Goal: Information Seeking & Learning: Learn about a topic

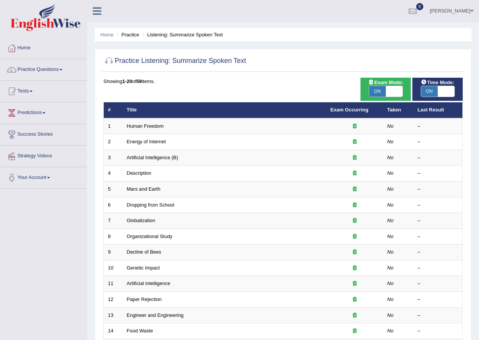
click at [469, 227] on div "Practice Listening: Summarize Spoken Text Time Mode: ON OFF Exam Mode: ON OFF S…" at bounding box center [283, 263] width 377 height 428
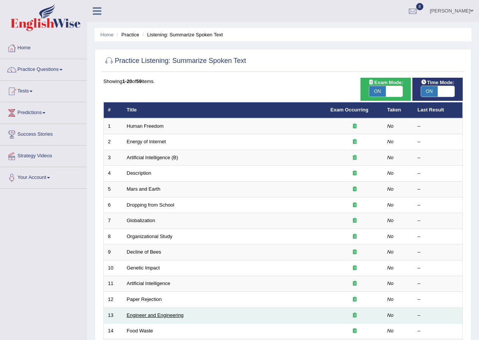
click at [171, 317] on link "Engineer and Engineering" at bounding box center [155, 315] width 57 height 6
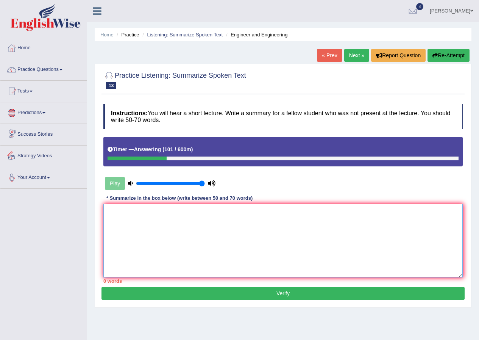
click at [130, 209] on textarea at bounding box center [282, 240] width 359 height 73
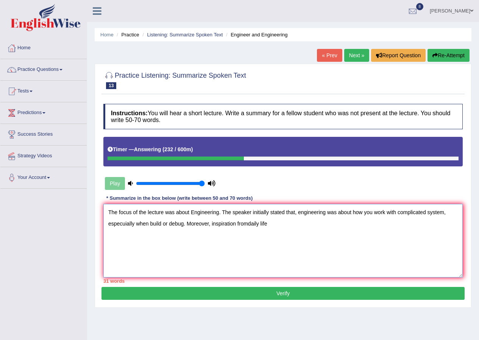
click at [247, 223] on textarea "The focus of the lecture was about Engineering. The speaker initially stated th…" at bounding box center [282, 240] width 359 height 73
click at [271, 224] on textarea "The focus of the lecture was about Engineering. The speaker initially stated th…" at bounding box center [282, 240] width 359 height 73
click at [211, 225] on textarea "The focus of the lecture was about Engineering. The speaker initially stated th…" at bounding box center [282, 240] width 359 height 73
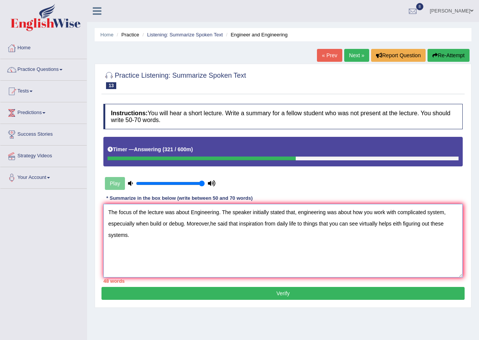
click at [348, 223] on textarea "The focus of the lecture was about Engineering. The speaker initially stated th…" at bounding box center [282, 240] width 359 height 73
click at [231, 250] on textarea "The focus of the lecture was about Engineering. The speaker initially stated th…" at bounding box center [282, 240] width 359 height 73
click at [128, 233] on textarea "The focus of the lecture was about Engineering. The speaker initially stated th…" at bounding box center [282, 240] width 359 height 73
click at [130, 236] on textarea "The focus of the lecture was about Engineering. The speaker initially stated th…" at bounding box center [282, 240] width 359 height 73
click at [129, 234] on textarea "The focus of the lecture was about Engineering. The speaker initially stated th…" at bounding box center [282, 240] width 359 height 73
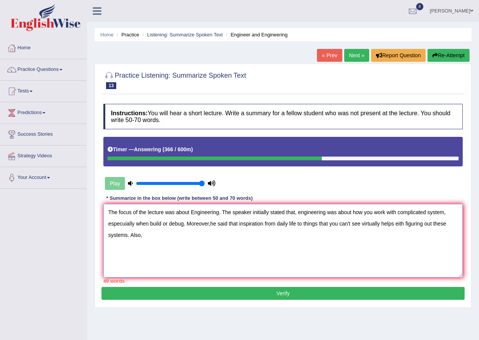
click at [397, 224] on textarea "The focus of the lecture was about Engineering. The speaker initially stated th…" at bounding box center [282, 240] width 359 height 73
click at [144, 237] on textarea "The focus of the lecture was about Engineering. The speaker initially stated th…" at bounding box center [282, 240] width 359 height 73
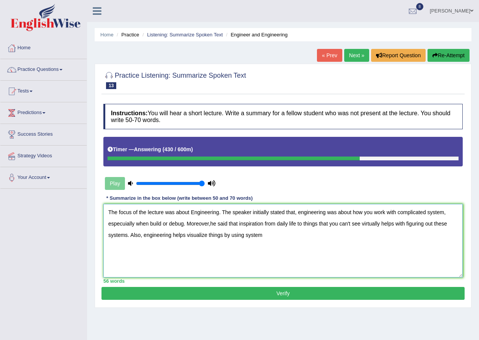
click at [222, 234] on textarea "The focus of the lecture was about Engineering. The speaker initially stated th…" at bounding box center [282, 240] width 359 height 73
click at [250, 235] on textarea "The focus of the lecture was about Engineering. The speaker initially stated th…" at bounding box center [282, 240] width 359 height 73
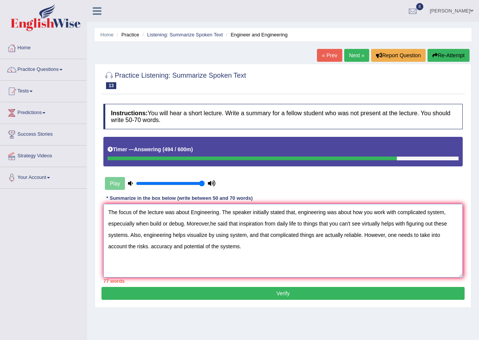
click at [189, 215] on textarea "The focus of the lecture was about Engineering. The speaker initially stated th…" at bounding box center [282, 240] width 359 height 73
click at [181, 213] on textarea "The focus of the lecture was Engineering. The speaker initially stated that, en…" at bounding box center [282, 240] width 359 height 73
drag, startPoint x: 253, startPoint y: 213, endPoint x: 237, endPoint y: 216, distance: 15.9
click at [237, 216] on textarea "The focus of the lecture was engineering. The speaker initially stated that, en…" at bounding box center [282, 240] width 359 height 73
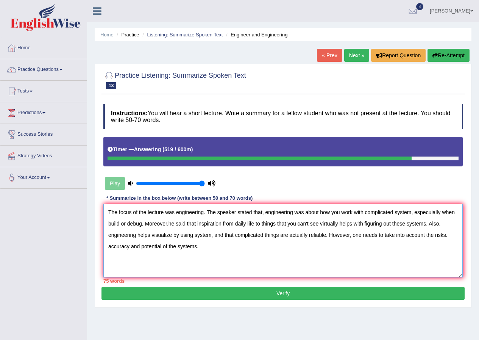
drag, startPoint x: 340, startPoint y: 213, endPoint x: 321, endPoint y: 218, distance: 19.7
click at [321, 218] on textarea "The focus of the lecture was engineering. The speaker stated that, engineering …" at bounding box center [282, 240] width 359 height 73
click at [331, 212] on textarea "The focus of the lecture was engineering. The speaker stated that, engineering …" at bounding box center [282, 240] width 359 height 73
click at [416, 210] on textarea "The focus of the lecture was engineering. The speaker stated that, engineering …" at bounding box center [282, 240] width 359 height 73
click at [416, 211] on textarea "The focus of the lecture was engineering. The speaker stated that, engineering …" at bounding box center [282, 240] width 359 height 73
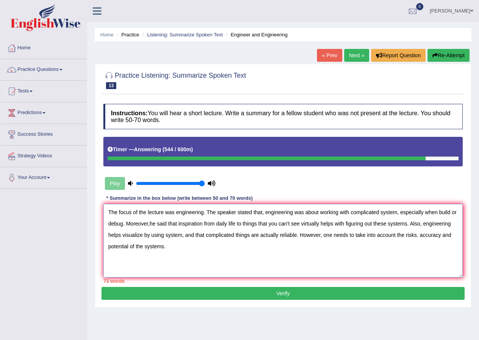
click at [438, 214] on textarea "The focus of the lecture was engineering. The speaker stated that, engineering …" at bounding box center [282, 240] width 359 height 73
click at [120, 224] on textarea "The focus of the lecture was engineering. The speaker stated that, engineering …" at bounding box center [282, 240] width 359 height 73
click at [143, 226] on textarea "The focus of the lecture was engineering. The speaker stated that, engineering …" at bounding box center [282, 240] width 359 height 73
click at [173, 222] on textarea "The focus of the lecture was engineering. The speaker stated that, engineering …" at bounding box center [282, 240] width 359 height 73
click at [173, 223] on textarea "The focus of the lecture was engineering. The speaker stated that, engineering …" at bounding box center [282, 240] width 359 height 73
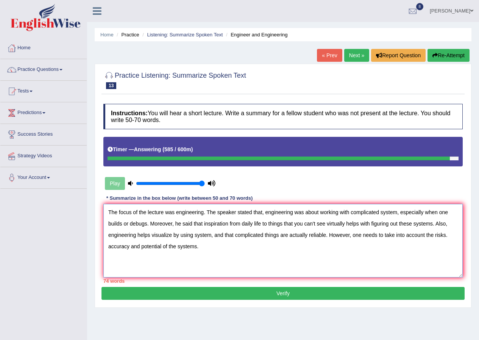
click at [135, 238] on textarea "The focus of the lecture was engineering. The speaker stated that, engineering …" at bounding box center [282, 240] width 359 height 73
click at [447, 235] on textarea "The focus of the lecture was engineering. The speaker stated that, engineering …" at bounding box center [282, 240] width 359 height 73
type textarea "The focus of the lecture was engineering. The speaker stated that, engineering …"
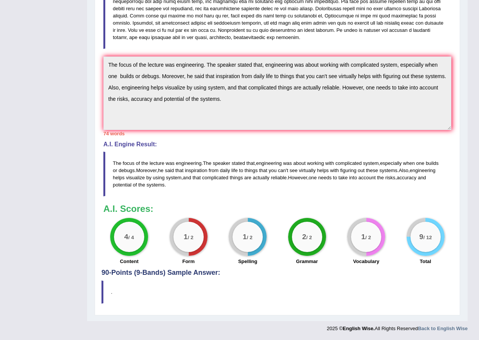
scroll to position [50, 0]
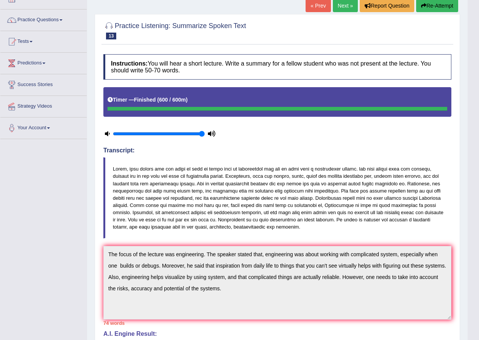
click at [341, 3] on link "Next »" at bounding box center [345, 5] width 25 height 13
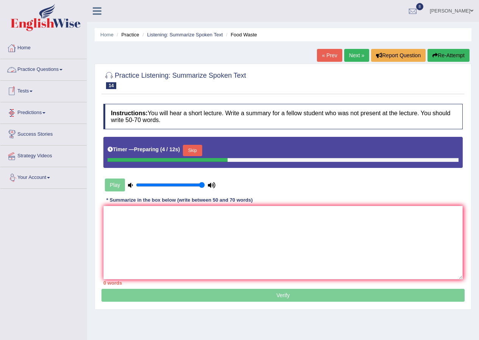
click at [194, 149] on button "Skip" at bounding box center [192, 150] width 19 height 11
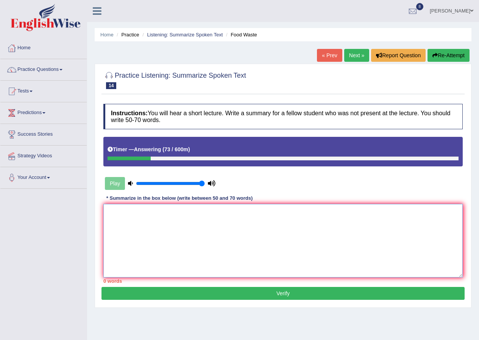
click at [164, 225] on textarea at bounding box center [282, 240] width 359 height 73
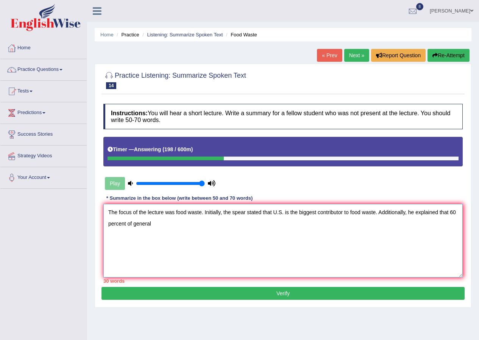
click at [132, 222] on textarea "The focus of the lecture was food waste. Initially, the spear stated that U.S. …" at bounding box center [282, 240] width 359 height 73
click at [211, 224] on textarea "The focus of the lecture was food waste. Initially, the spear stated that U.S. …" at bounding box center [282, 240] width 359 height 73
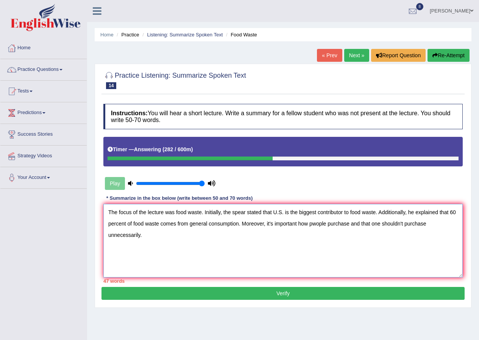
click at [316, 223] on textarea "The focus of the lecture was food waste. Initially, the spear stated that U.S. …" at bounding box center [282, 240] width 359 height 73
drag, startPoint x: 427, startPoint y: 225, endPoint x: 404, endPoint y: 227, distance: 23.2
click at [404, 227] on textarea "The focus of the lecture was food waste. Initially, the spear stated that U.S. …" at bounding box center [282, 240] width 359 height 73
click at [187, 241] on textarea "The focus of the lecture was food waste. Initially, the spear stated that U.S. …" at bounding box center [282, 240] width 359 height 73
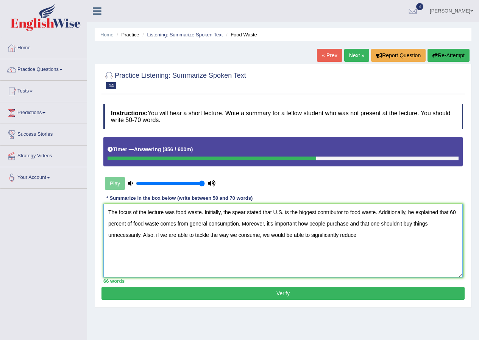
click at [260, 236] on textarea "The focus of the lecture was food waste. Initially, the spear stated that U.S. …" at bounding box center [282, 240] width 359 height 73
click at [371, 234] on textarea "The focus of the lecture was food waste. Initially, the spear stated that U.S. …" at bounding box center [282, 240] width 359 height 73
click at [245, 212] on textarea "The focus of the lecture was food waste. Initially, the spear stated that U.S. …" at bounding box center [282, 240] width 359 height 73
click at [410, 241] on textarea "The focus of the lecture was food waste. Initially, the speaker stated that U.S…" at bounding box center [282, 240] width 359 height 73
type textarea "The focus of the lecture was food waste. Initially, the speaker stated that U.S…"
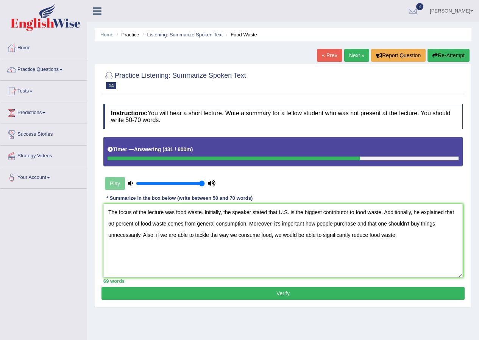
click at [337, 292] on button "Verify" at bounding box center [283, 293] width 363 height 13
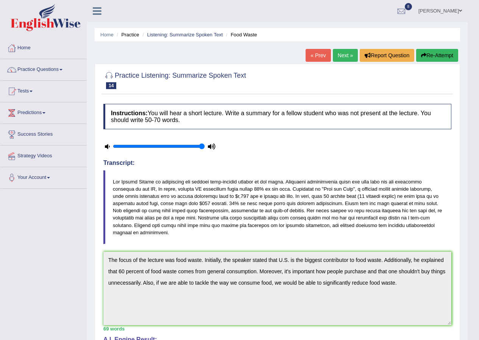
click at [346, 55] on link "Next »" at bounding box center [345, 55] width 25 height 13
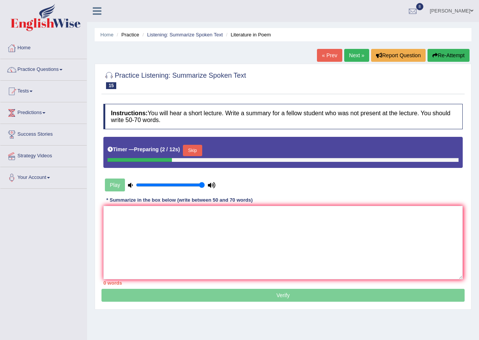
click at [191, 150] on button "Skip" at bounding box center [192, 150] width 19 height 11
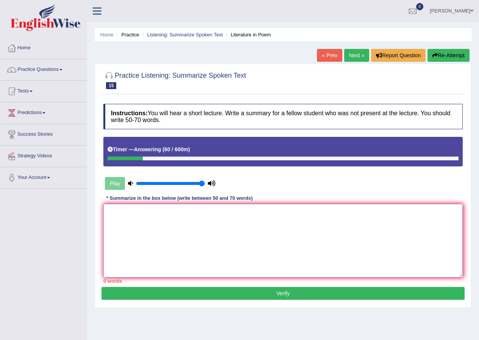
click at [194, 216] on textarea at bounding box center [282, 240] width 359 height 73
click at [225, 212] on textarea "The focus of the lecture was abouit poems. Initially the sp" at bounding box center [282, 240] width 359 height 73
click at [227, 212] on textarea "The focus of the lecture was abouit poems. Initially the sp" at bounding box center [282, 240] width 359 height 73
click at [250, 212] on textarea "The focus of the lecture was abouit poems. Initially, the sp" at bounding box center [282, 240] width 359 height 73
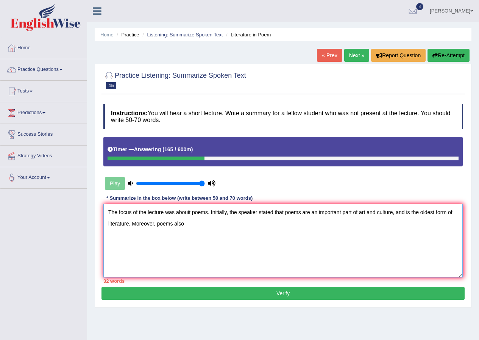
click at [155, 223] on textarea "The focus of the lecture was abouit poems. Initially, the speaker stated that p…" at bounding box center [282, 240] width 359 height 73
click at [204, 221] on textarea "The focus of the lecture was abouit poems. Initially, the speaker stated that p…" at bounding box center [282, 240] width 359 height 73
drag, startPoint x: 275, startPoint y: 223, endPoint x: 256, endPoint y: 228, distance: 19.9
click at [256, 228] on textarea "The focus of the lecture was abouit poems. Initially, the speaker stated that p…" at bounding box center [282, 240] width 359 height 73
drag, startPoint x: 356, startPoint y: 222, endPoint x: 267, endPoint y: 220, distance: 88.7
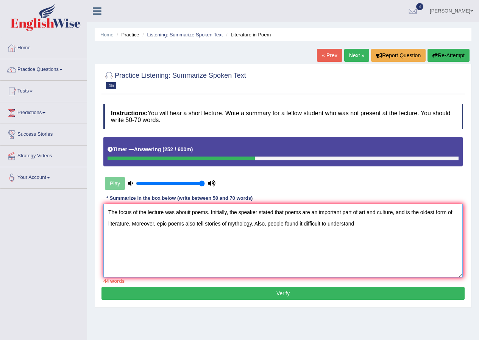
click at [267, 220] on textarea "The focus of the lecture was abouit poems. Initially, the speaker stated that p…" at bounding box center [282, 240] width 359 height 73
click at [304, 223] on textarea "The focus of the lecture was abouit poems. Initially, the speaker stated that p…" at bounding box center [282, 240] width 359 height 73
click at [347, 223] on textarea "The focus of the lecture was abouit poems. Initially, the speaker stated that p…" at bounding box center [282, 240] width 359 height 73
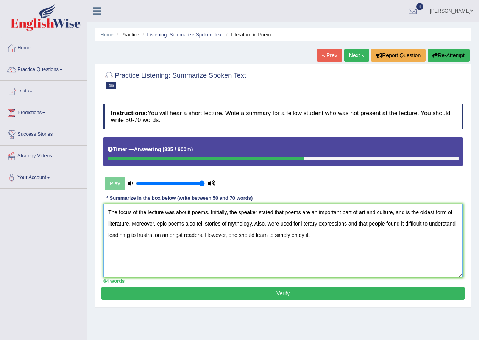
click at [189, 213] on textarea "The focus of the lecture was abouit poems. Initially, the speaker stated that p…" at bounding box center [282, 240] width 359 height 73
click at [267, 224] on textarea "The focus of the lecture was about poems. Initially, the speaker stated that po…" at bounding box center [282, 240] width 359 height 73
click at [154, 236] on textarea "The focus of the lecture was about poems. Initially, the speaker stated that po…" at bounding box center [282, 240] width 359 height 73
click at [354, 239] on textarea "The focus of the lecture was about poems. Initially, the speaker stated that po…" at bounding box center [282, 240] width 359 height 73
click at [135, 237] on textarea "The focus of the lecture was about poems. Initially, the speaker stated that po…" at bounding box center [282, 240] width 359 height 73
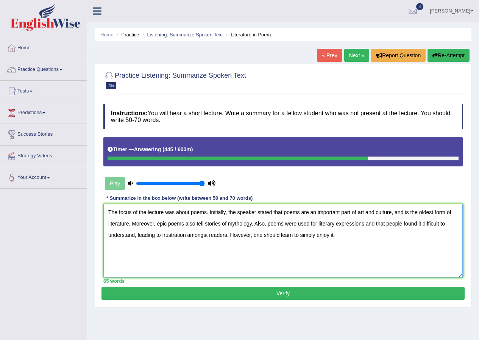
type textarea "The focus of the lecture was about poems. Initially, the speaker stated that po…"
click at [341, 289] on button "Verify" at bounding box center [283, 293] width 363 height 13
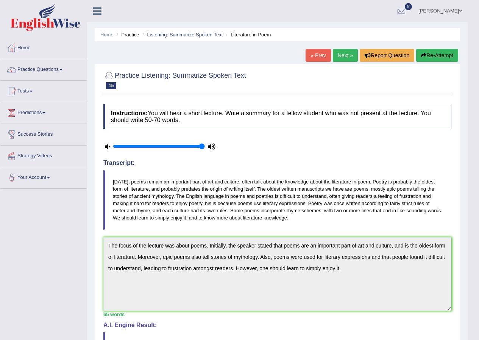
click at [341, 50] on link "Next »" at bounding box center [345, 55] width 25 height 13
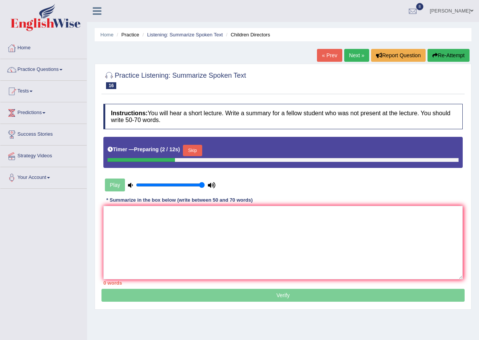
click at [194, 152] on button "Skip" at bounding box center [192, 150] width 19 height 11
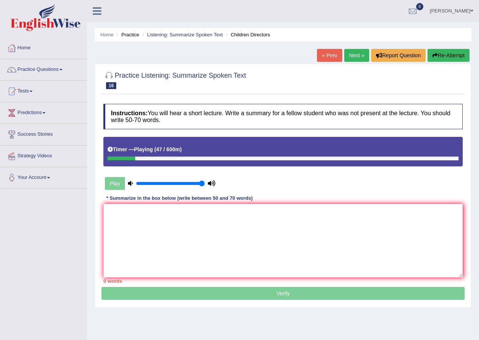
click at [438, 55] on button "Re-Attempt" at bounding box center [449, 55] width 42 height 13
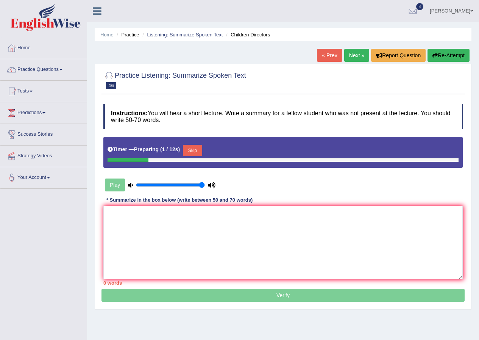
click at [189, 147] on button "Skip" at bounding box center [192, 150] width 19 height 11
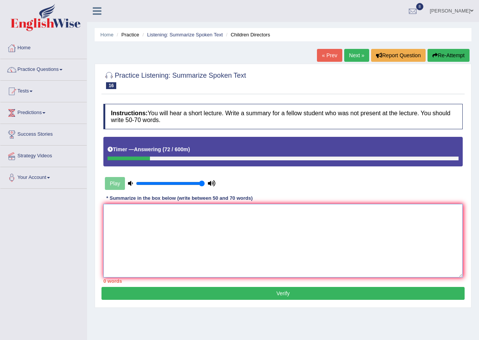
click at [181, 236] on textarea at bounding box center [282, 240] width 359 height 73
click at [190, 213] on textarea "The focus of the lecture was about social skills" at bounding box center [282, 240] width 359 height 73
click at [216, 216] on textarea "The focus of the lecture was social skills" at bounding box center [282, 240] width 359 height 73
click at [175, 213] on textarea "The focus of the lecture was social skills" at bounding box center [282, 240] width 359 height 73
click at [216, 213] on textarea "The focus of the lecture was on social skills" at bounding box center [282, 240] width 359 height 73
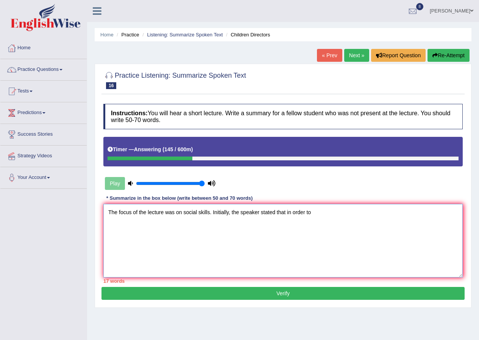
drag, startPoint x: 287, startPoint y: 213, endPoint x: 311, endPoint y: 206, distance: 25.5
click at [311, 206] on textarea "The focus of the lecture was on social skills. Initially, the speaker stated th…" at bounding box center [282, 240] width 359 height 73
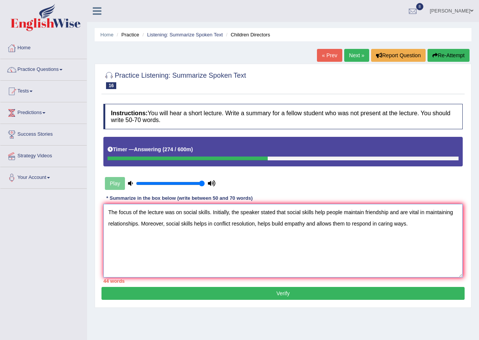
click at [206, 226] on textarea "The focus of the lecture was on social skills. Initially, the speaker stated th…" at bounding box center [282, 240] width 359 height 73
drag, startPoint x: 342, startPoint y: 224, endPoint x: 331, endPoint y: 227, distance: 12.0
click at [331, 227] on textarea "The focus of the lecture was on social skills. Initially, the speaker stated th…" at bounding box center [282, 240] width 359 height 73
click at [409, 225] on textarea "The focus of the lecture was on social skills. Initially, the speaker stated th…" at bounding box center [282, 240] width 359 height 73
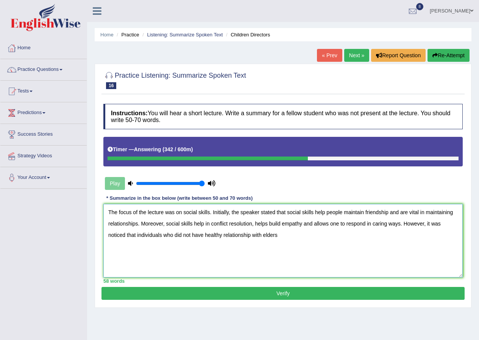
click at [136, 237] on textarea "The focus of the lecture was on social skills. Initially, the speaker stated th…" at bounding box center [282, 240] width 359 height 73
click at [300, 237] on textarea "The focus of the lecture was on social skills. Initially, the speaker stated th…" at bounding box center [282, 240] width 359 height 73
click at [240, 235] on textarea "The focus of the lecture was on social skills. Initially, the speaker stated th…" at bounding box center [282, 240] width 359 height 73
click at [299, 234] on textarea "The focus of the lecture was on social skills. Initially, the speaker stated th…" at bounding box center [282, 240] width 359 height 73
click at [401, 236] on textarea "The focus of the lecture was on social skills. Initially, the speaker stated th…" at bounding box center [282, 240] width 359 height 73
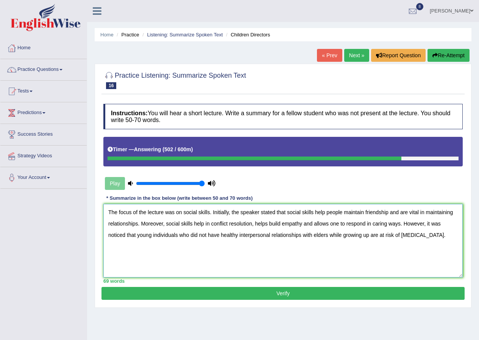
type textarea "The focus of the lecture was on social skills. Initially, the speaker stated th…"
click at [218, 292] on button "Verify" at bounding box center [283, 293] width 363 height 13
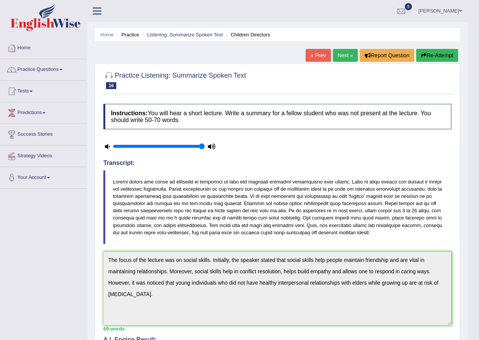
click at [313, 59] on link "« Prev" at bounding box center [318, 55] width 25 height 13
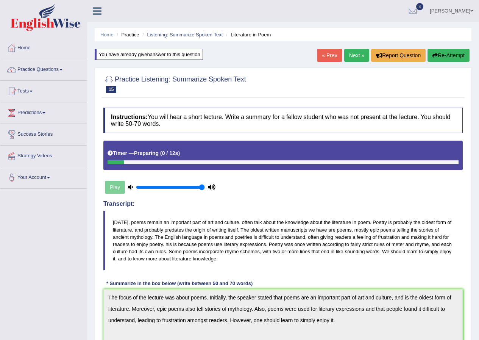
click at [336, 56] on link "« Prev" at bounding box center [329, 55] width 25 height 13
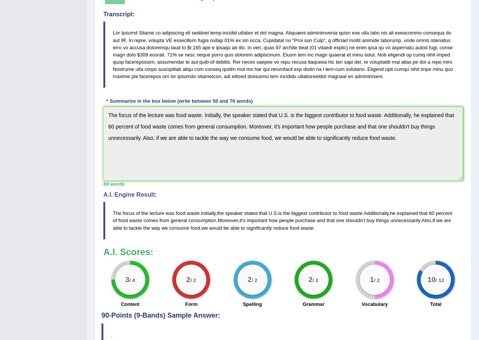
scroll to position [38, 0]
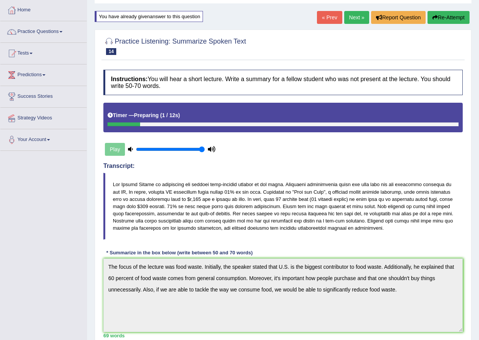
click at [325, 13] on link "« Prev" at bounding box center [329, 17] width 25 height 13
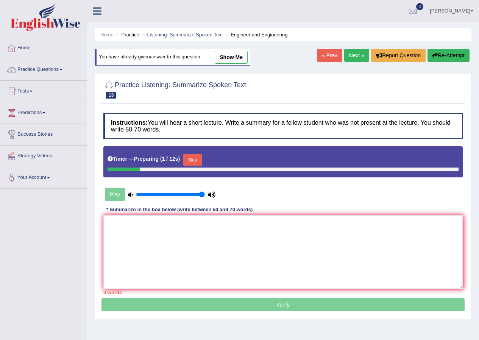
click at [237, 56] on link "show me" at bounding box center [231, 57] width 33 height 13
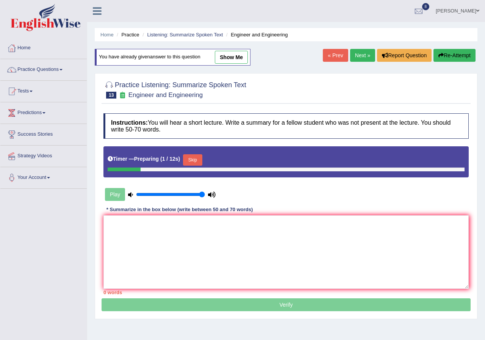
type textarea "The focus of the lecture was engineering. The speaker stated that, engineering …"
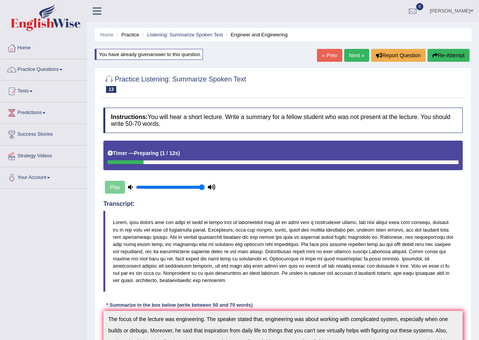
click at [326, 56] on link "« Prev" at bounding box center [329, 55] width 25 height 13
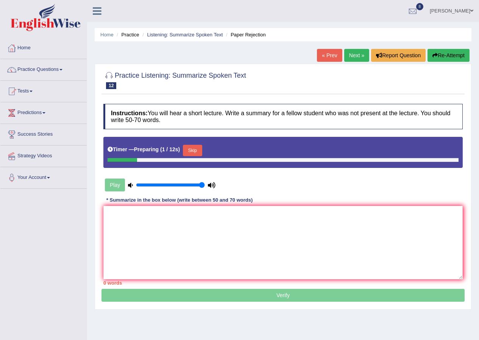
click at [353, 51] on link "Next »" at bounding box center [356, 55] width 25 height 13
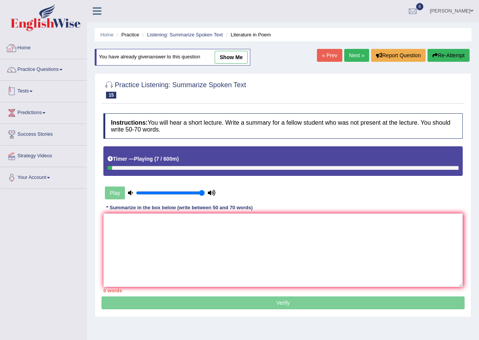
click at [62, 82] on link "Tests" at bounding box center [43, 90] width 86 height 19
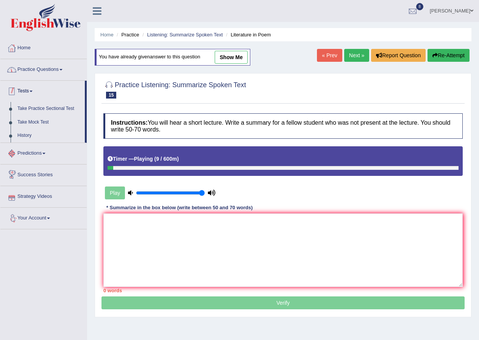
click at [61, 76] on link "Practice Questions" at bounding box center [43, 68] width 86 height 19
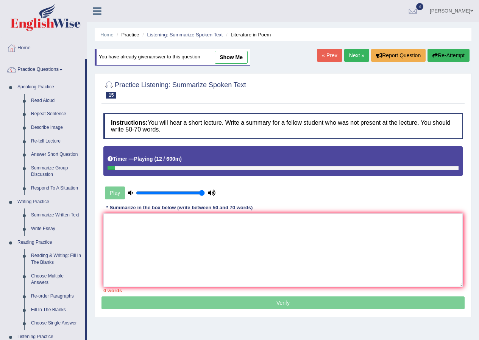
click at [461, 13] on link "Ridhima Arora" at bounding box center [451, 10] width 55 height 20
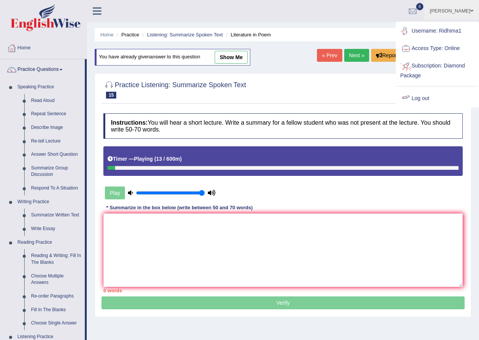
click at [426, 99] on link "Log out" at bounding box center [438, 98] width 82 height 17
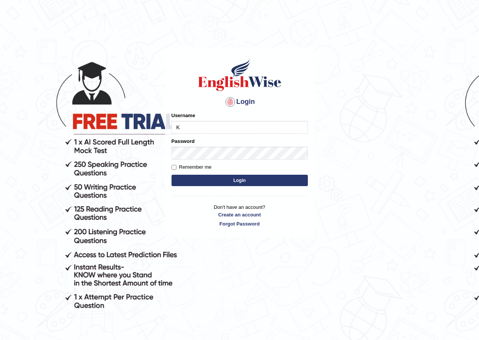
type input "kaewtaPumsuwan"
click at [346, 203] on body "Login Please fix the following errors: Username kaewtaPumsuwan Password Remembe…" at bounding box center [239, 194] width 479 height 340
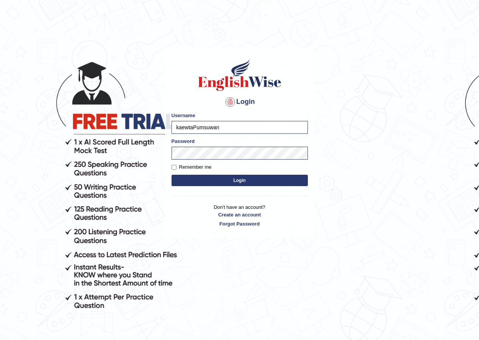
click at [252, 179] on button "Login" at bounding box center [240, 180] width 136 height 11
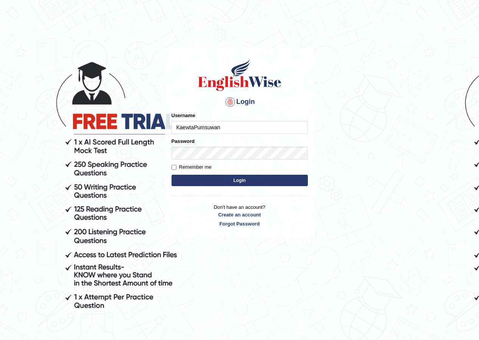
type input "KaewtaPumsuwan"
click at [343, 225] on body "Login Please fix the following errors: Username KaewtaPumsuwan Password Remembe…" at bounding box center [239, 194] width 479 height 340
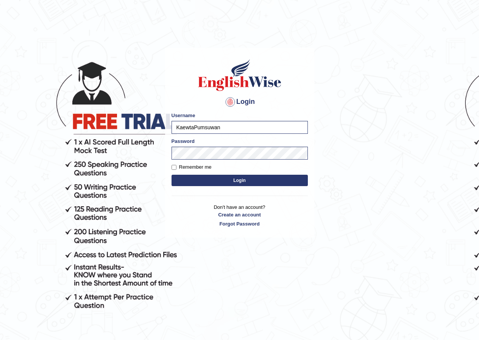
click at [258, 179] on button "Login" at bounding box center [240, 180] width 136 height 11
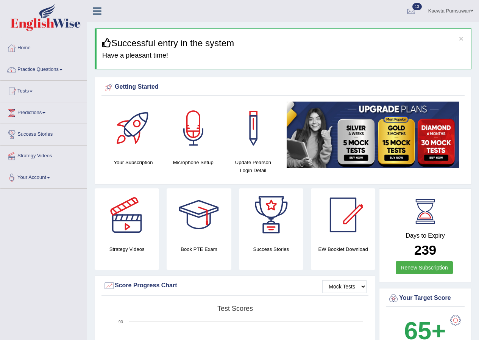
click at [63, 70] on link "Practice Questions" at bounding box center [43, 68] width 86 height 19
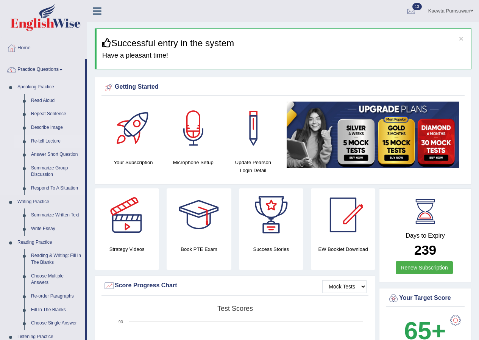
click at [44, 139] on link "Re-tell Lecture" at bounding box center [56, 141] width 57 height 14
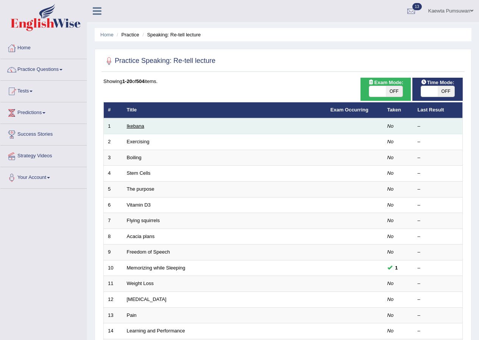
click at [133, 125] on link "Ikebana" at bounding box center [135, 126] width 17 height 6
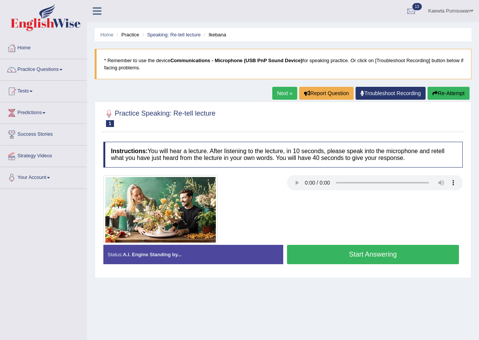
click at [368, 250] on button "Start Answering" at bounding box center [373, 254] width 172 height 19
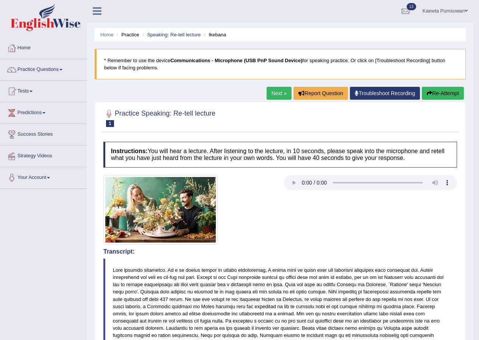
click at [272, 91] on link "Next »" at bounding box center [279, 93] width 25 height 13
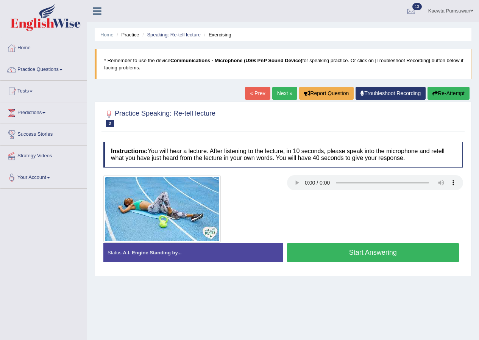
click at [440, 210] on div at bounding box center [283, 208] width 367 height 67
click at [367, 249] on button "Start Answering" at bounding box center [373, 252] width 172 height 19
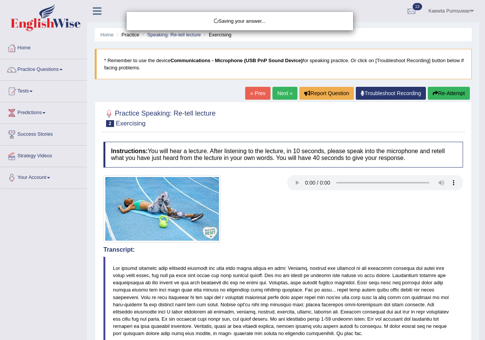
click at [369, 252] on body "Toggle navigation Home Practice Questions Speaking Practice Read Aloud Repeat S…" at bounding box center [242, 170] width 485 height 340
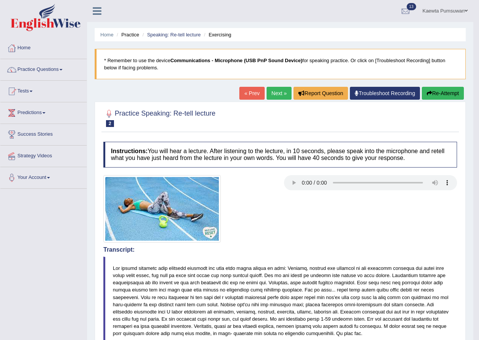
click at [269, 91] on link "Next »" at bounding box center [279, 93] width 25 height 13
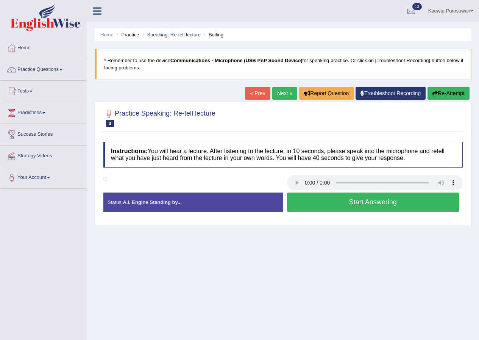
click at [400, 203] on button "Start Answering" at bounding box center [373, 201] width 172 height 19
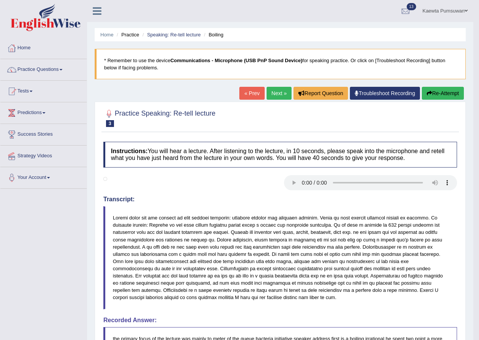
click at [274, 92] on link "Next »" at bounding box center [279, 93] width 25 height 13
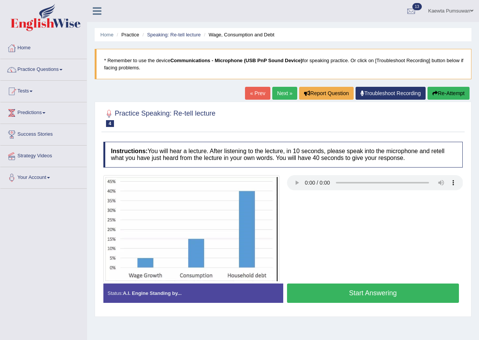
click at [343, 293] on button "Start Answering" at bounding box center [373, 292] width 172 height 19
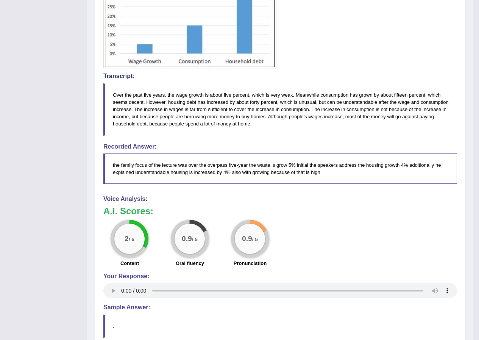
scroll to position [23, 0]
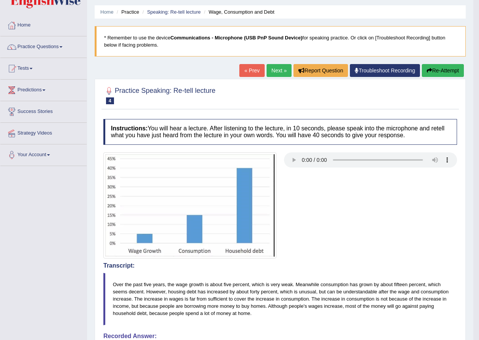
click at [275, 70] on link "Next »" at bounding box center [279, 70] width 25 height 13
